Goal: Information Seeking & Learning: Find specific fact

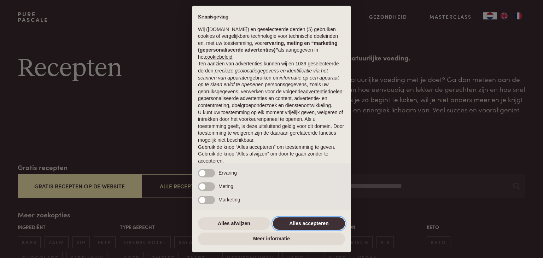
click at [316, 223] on button "Alles accepteren" at bounding box center [309, 223] width 72 height 13
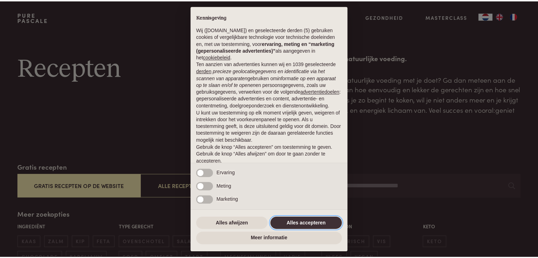
scroll to position [26, 0]
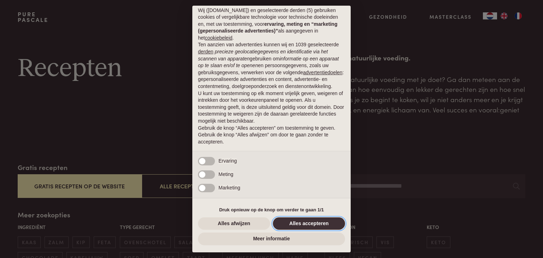
click at [299, 223] on button "Alles accepteren" at bounding box center [309, 223] width 72 height 13
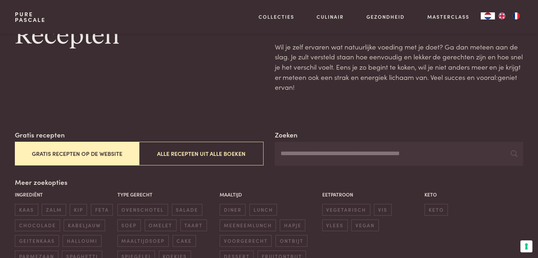
click at [97, 151] on button "Gratis recepten op de website" at bounding box center [77, 154] width 124 height 24
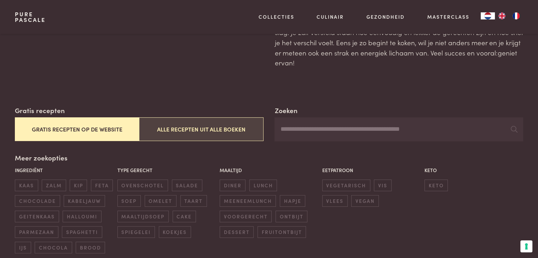
scroll to position [57, 0]
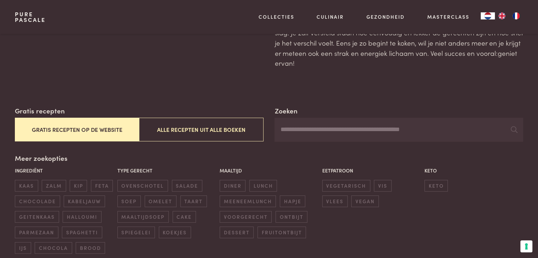
click at [310, 133] on input "Zoeken" at bounding box center [398, 130] width 248 height 24
type input "******"
click at [513, 129] on icon at bounding box center [513, 129] width 7 height 7
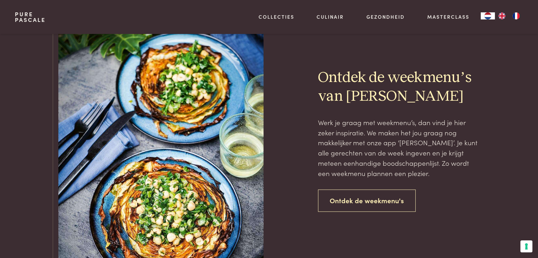
scroll to position [574, 0]
